Goal: Register for event/course

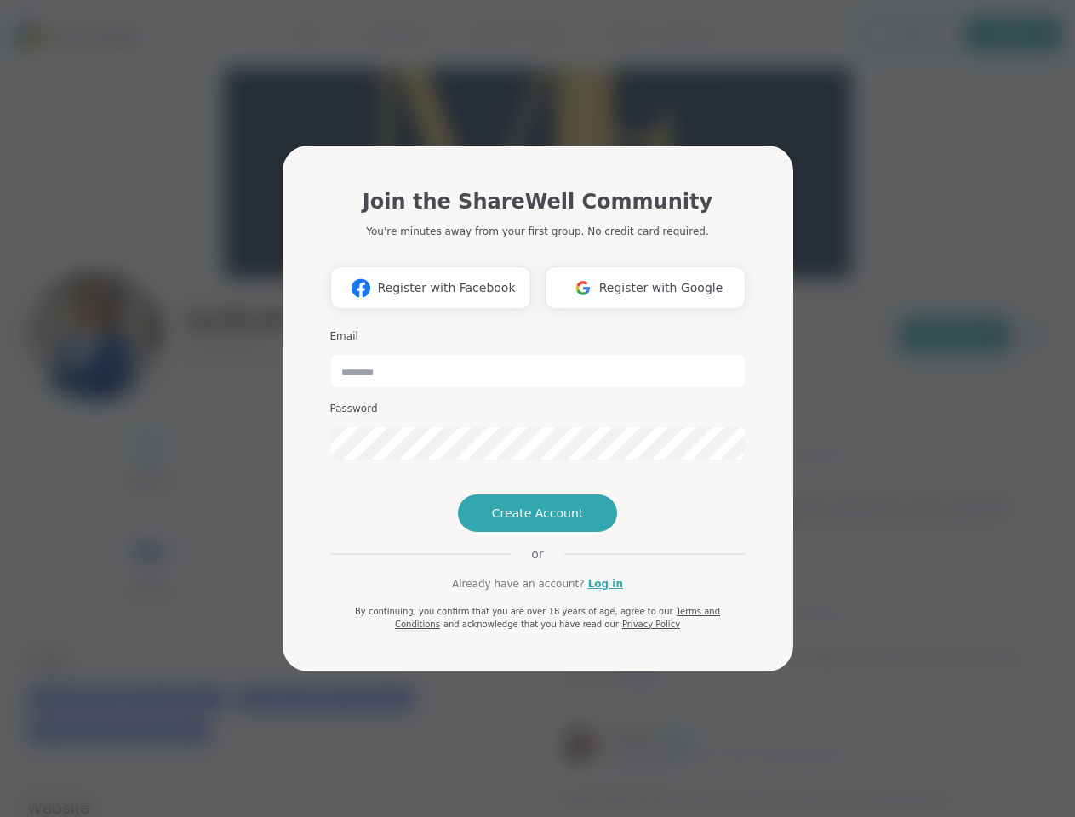
click at [431, 288] on span "Register with Facebook" at bounding box center [446, 288] width 138 height 18
click at [645, 288] on span "Register with Google" at bounding box center [661, 288] width 124 height 18
click at [537, 513] on span "Create Account" at bounding box center [538, 513] width 92 height 17
